Goal: Task Accomplishment & Management: Use online tool/utility

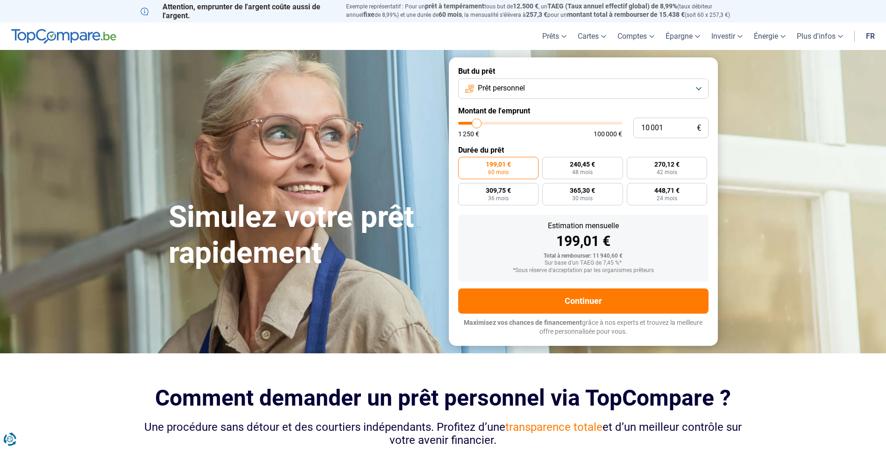
click at [512, 170] on label "199,01 € 60 mois" at bounding box center [498, 168] width 81 height 22
click at [464, 163] on input "199,01 € 60 mois" at bounding box center [461, 160] width 6 height 6
click at [667, 127] on input "10 001" at bounding box center [670, 128] width 75 height 21
type input "1 000"
type input "1250"
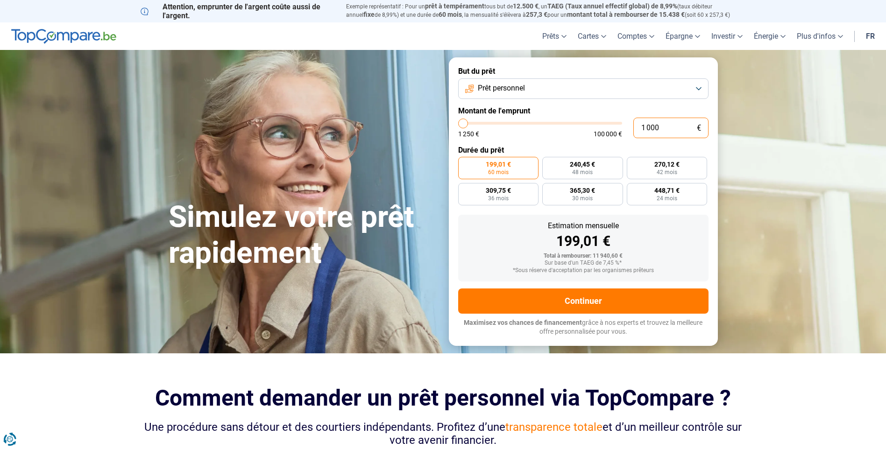
type input "100"
type input "1250"
type input "10"
type input "1250"
type input "1"
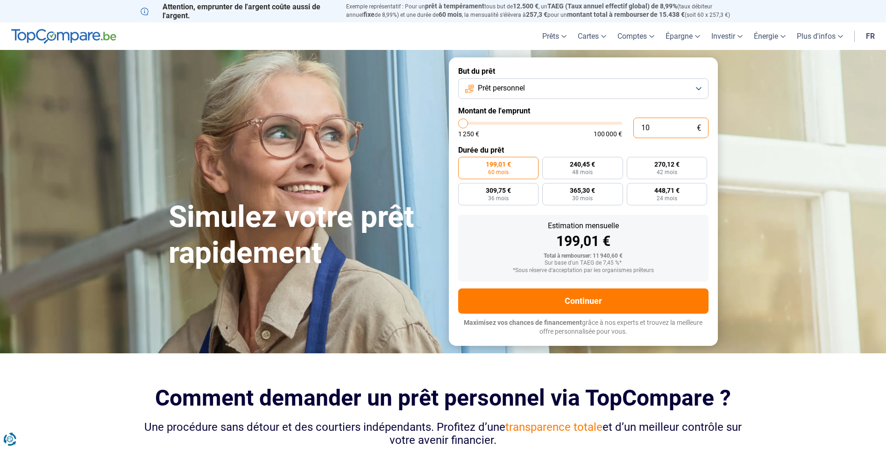
type input "1250"
type input "0"
type input "1250"
type input "1 250"
type input "1250"
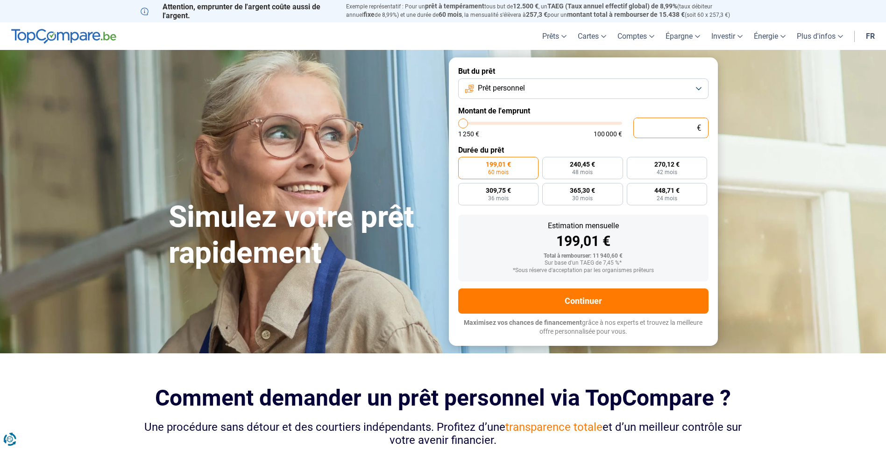
radio input "true"
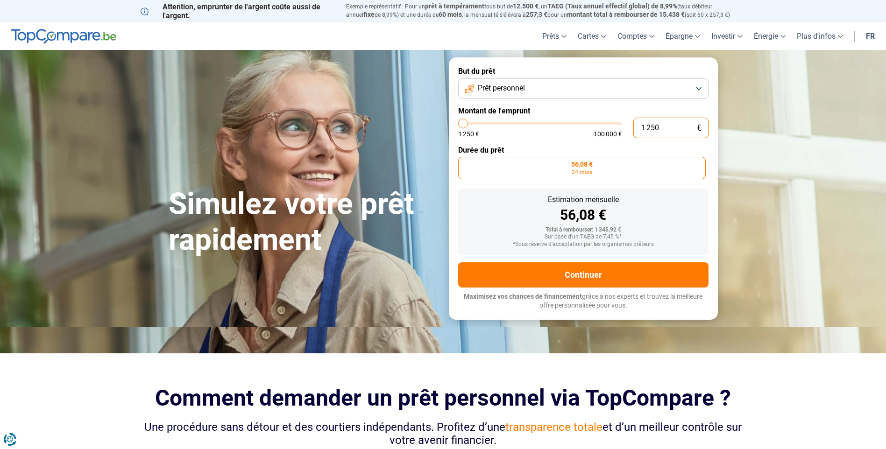
type input "12 501"
type input "12500"
type input "125 011"
type input "100000"
type input "12 501"
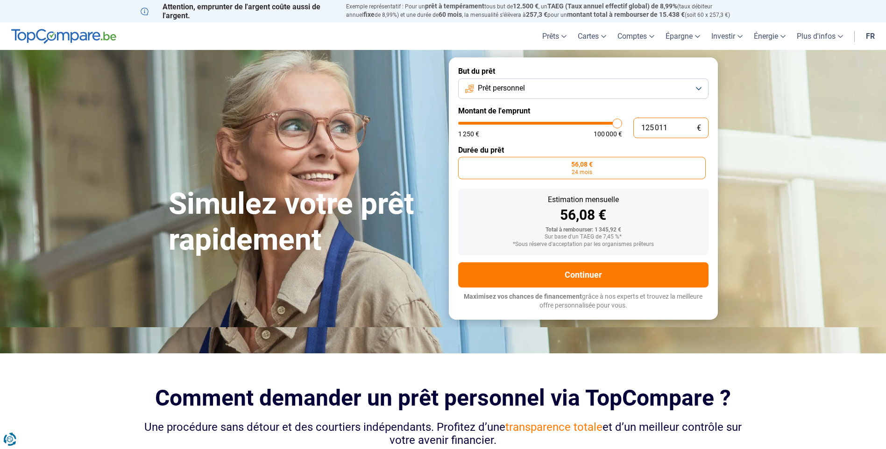
type input "12500"
type input "1 250"
type input "1250"
type input "125"
type input "1250"
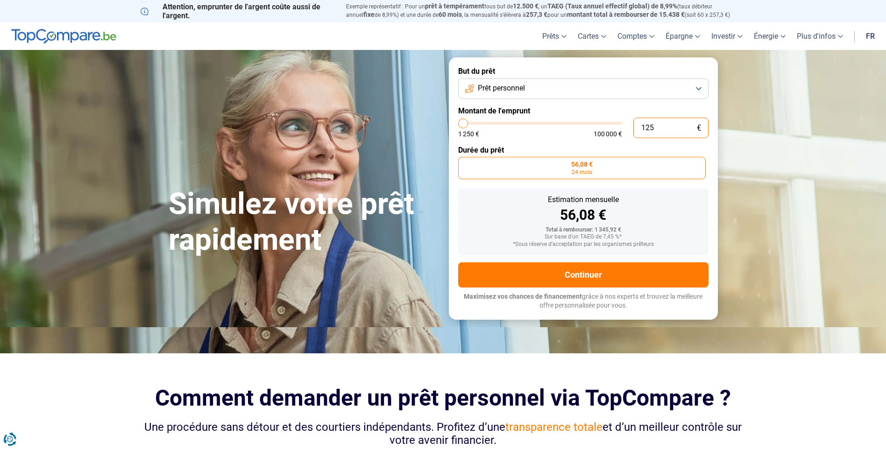
type input "12"
type input "1250"
type input "1"
type input "1250"
type input "0"
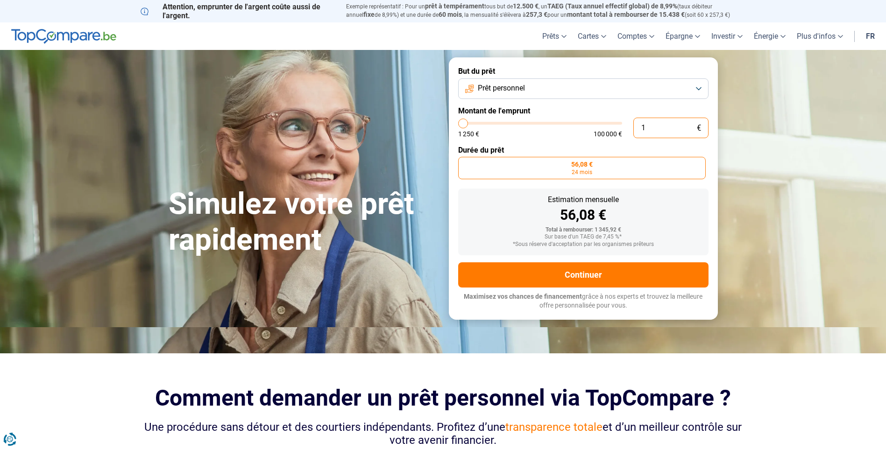
type input "1250"
type input "1"
type input "1250"
type input "11"
type input "1250"
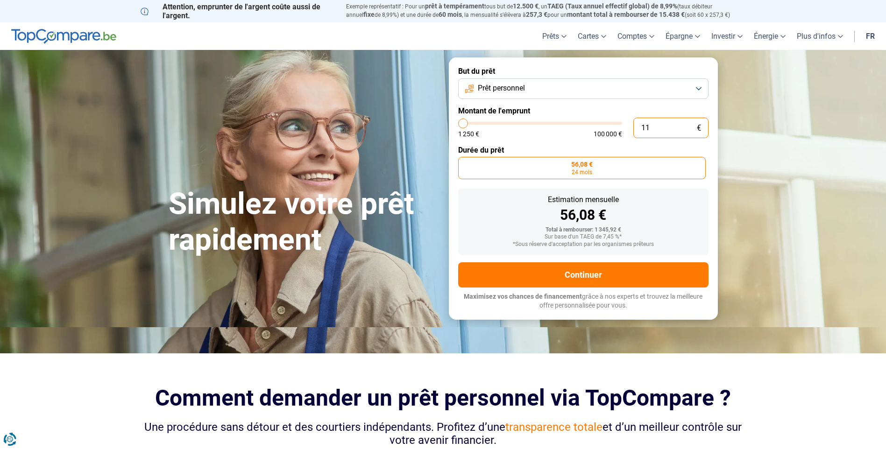
type input "110"
type input "1250"
type input "1 100"
type input "1250"
type input "11 000"
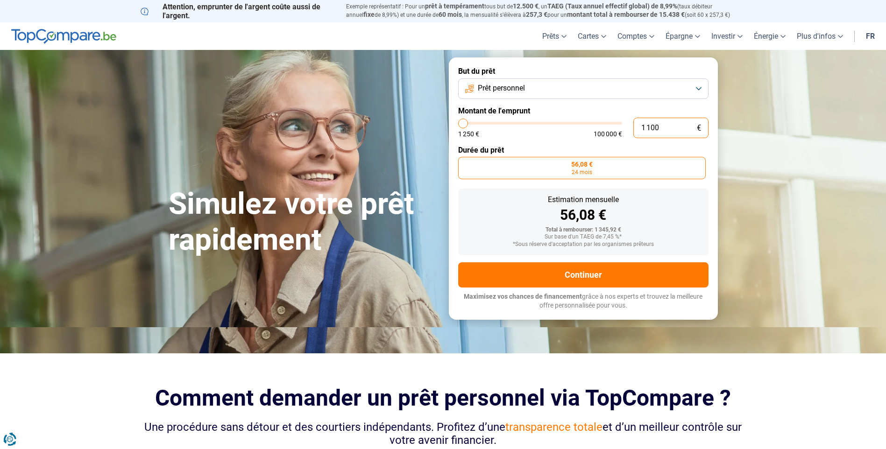
type input "11000"
type input "11 000"
radio input "false"
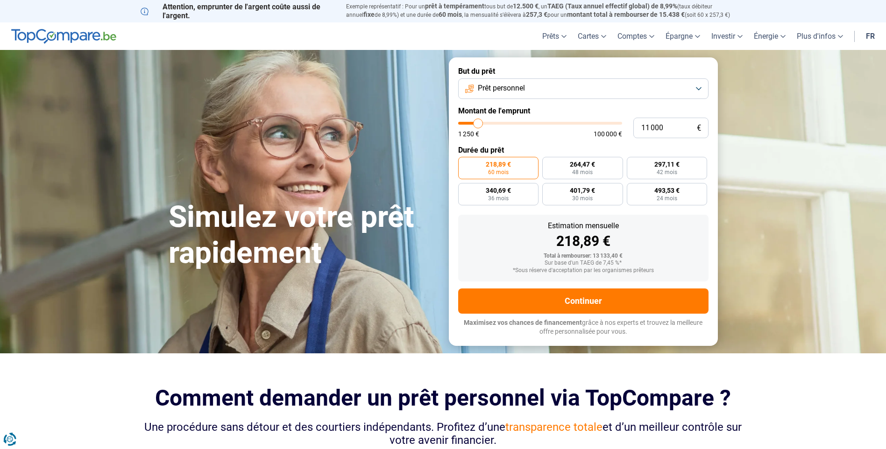
click at [554, 147] on label "Durée du prêt" at bounding box center [583, 150] width 250 height 9
click at [499, 165] on span "218,89 €" at bounding box center [498, 164] width 25 height 7
click at [464, 163] on input "218,89 € 60 mois" at bounding box center [461, 160] width 6 height 6
